Goal: Check status: Check status

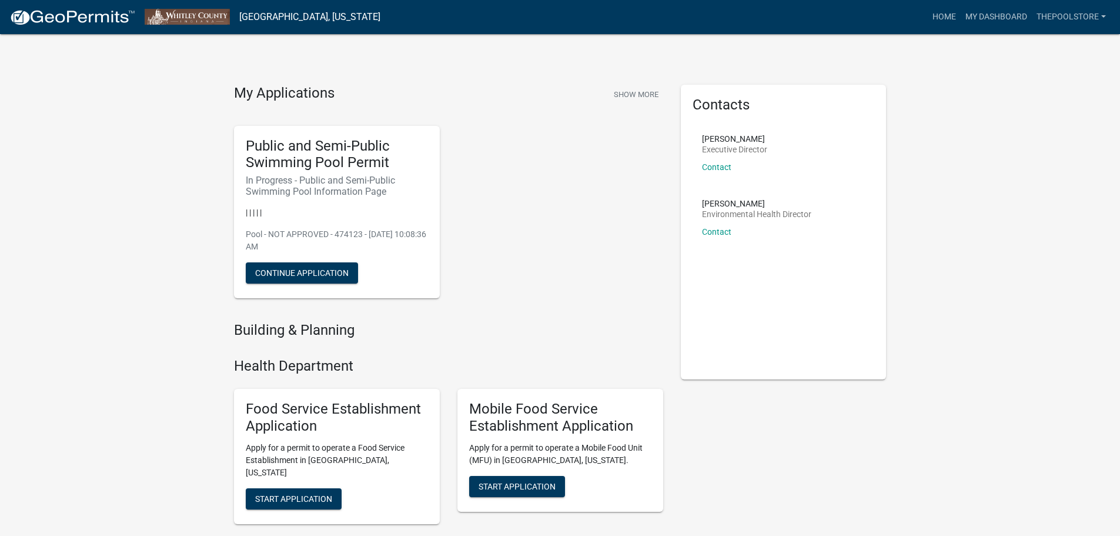
click at [470, 217] on div "Public and Semi-Public Swimming Pool Permit In Progress - Public and Semi-Publi…" at bounding box center [448, 212] width 447 height 192
click at [62, 21] on img at bounding box center [72, 18] width 126 height 18
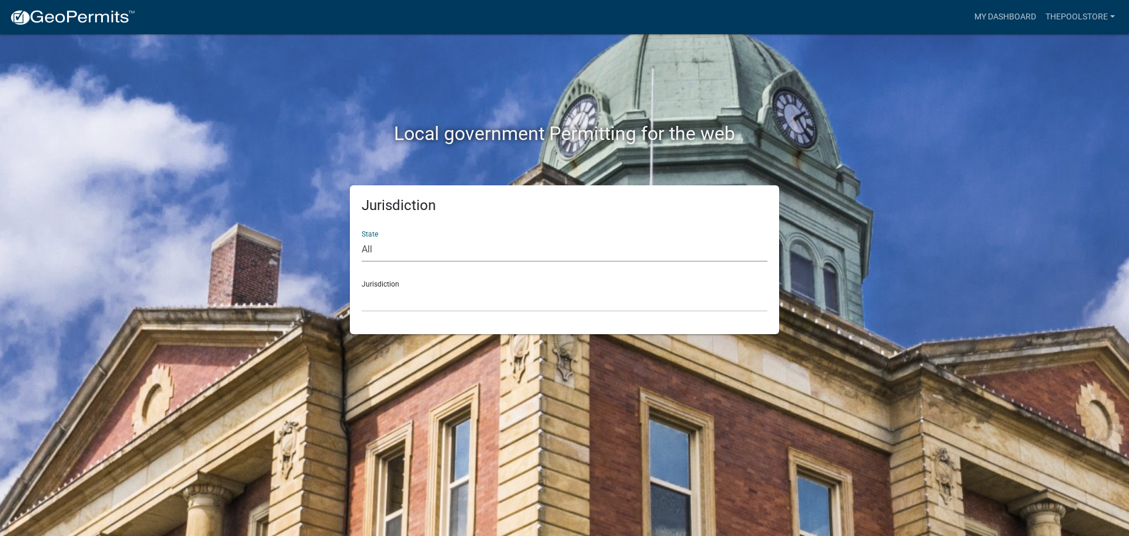
click at [410, 247] on select "All [US_STATE] [US_STATE] [US_STATE] [US_STATE] [US_STATE] [US_STATE] [US_STATE…" at bounding box center [565, 250] width 406 height 24
select select "[US_STATE]"
click at [362, 238] on select "All [US_STATE] [US_STATE] [US_STATE] [US_STATE] [US_STATE] [US_STATE] [US_STATE…" at bounding box center [565, 250] width 406 height 24
click at [396, 292] on select "City of [GEOGRAPHIC_DATA], [US_STATE] City of [GEOGRAPHIC_DATA], [US_STATE] Cit…" at bounding box center [565, 300] width 406 height 24
